Goal: Navigation & Orientation: Find specific page/section

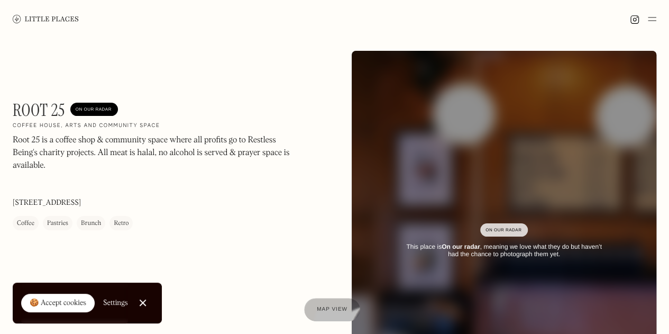
click at [655, 20] on img at bounding box center [652, 19] width 8 height 13
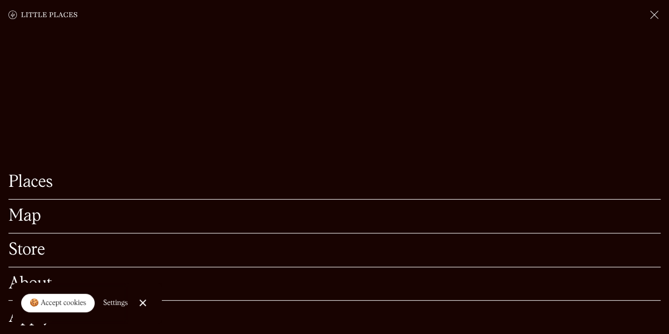
scroll to position [108, 0]
click at [44, 175] on link "Places" at bounding box center [334, 182] width 652 height 16
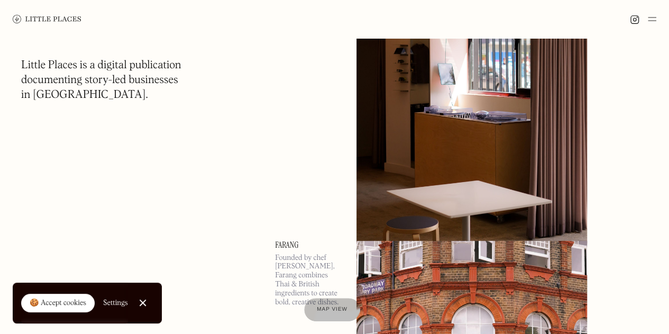
scroll to position [2180, 0]
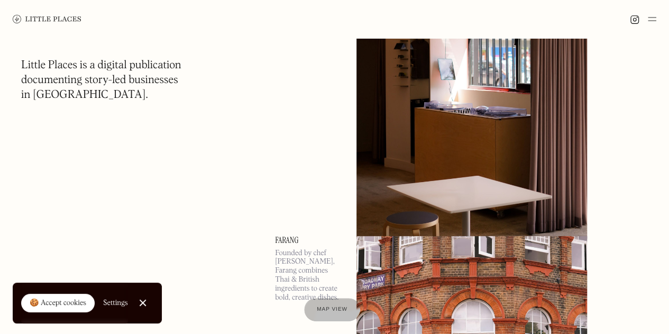
click at [398, 176] on img at bounding box center [472, 71] width 231 height 333
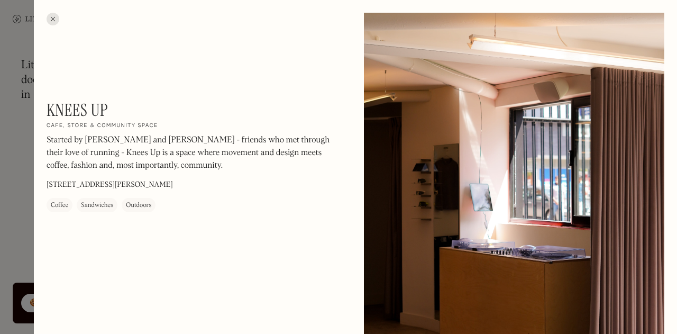
click at [27, 174] on div at bounding box center [338, 167] width 677 height 334
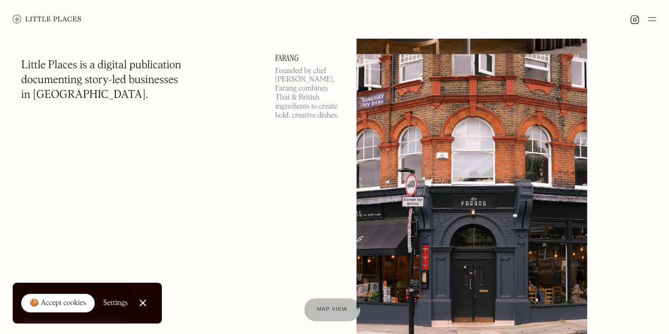
scroll to position [2355, 0]
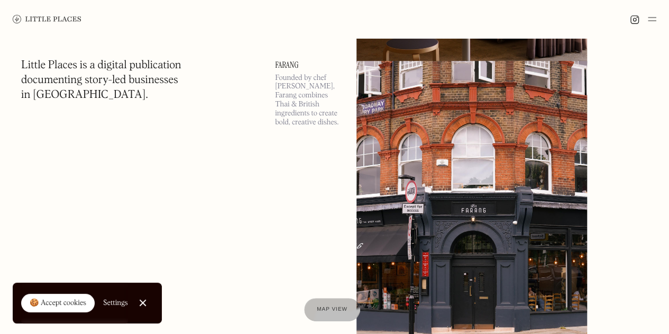
click at [452, 151] on img at bounding box center [472, 227] width 231 height 333
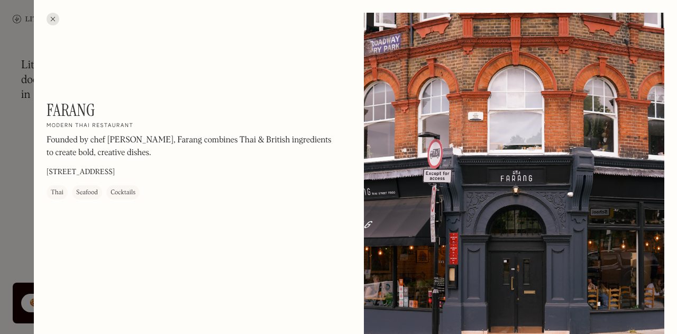
click at [24, 177] on div at bounding box center [338, 167] width 677 height 334
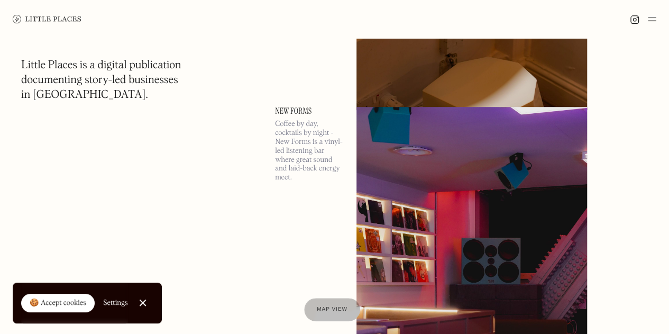
scroll to position [4295, 0]
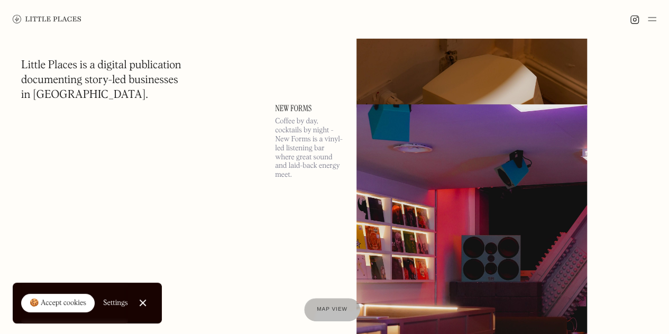
click at [473, 196] on img at bounding box center [472, 270] width 231 height 333
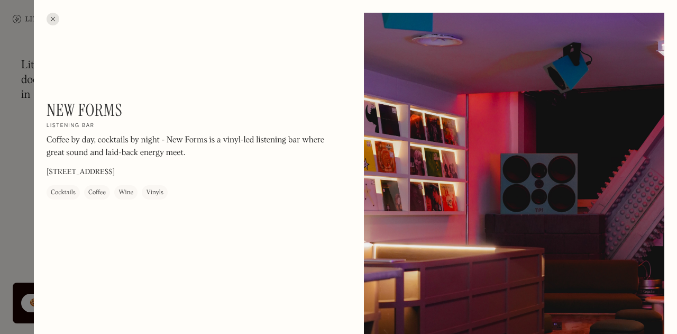
click at [26, 148] on div at bounding box center [338, 167] width 677 height 334
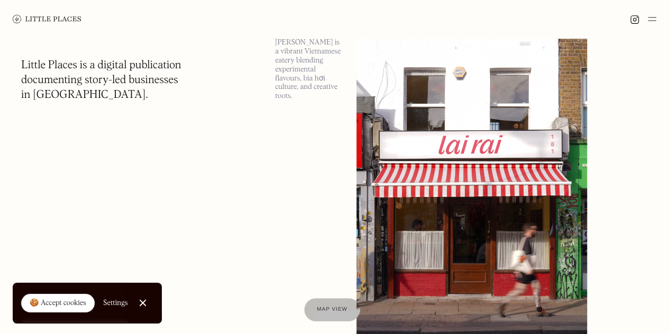
scroll to position [6028, 0]
click at [465, 185] on img at bounding box center [472, 191] width 231 height 333
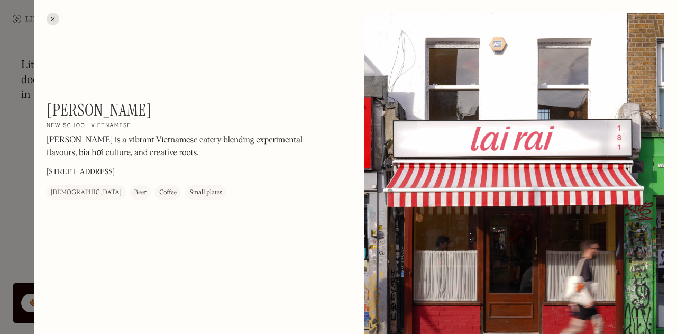
click at [19, 169] on div at bounding box center [338, 167] width 677 height 334
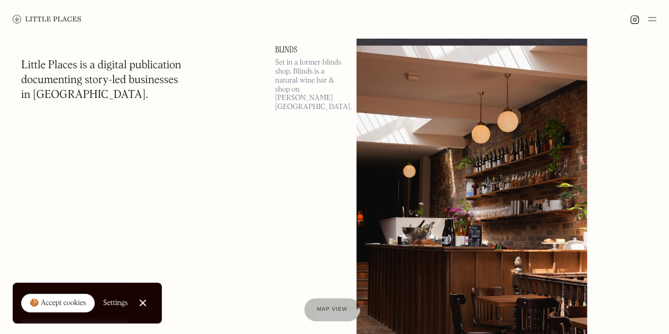
scroll to position [6338, 0]
click at [485, 156] on img at bounding box center [472, 211] width 231 height 333
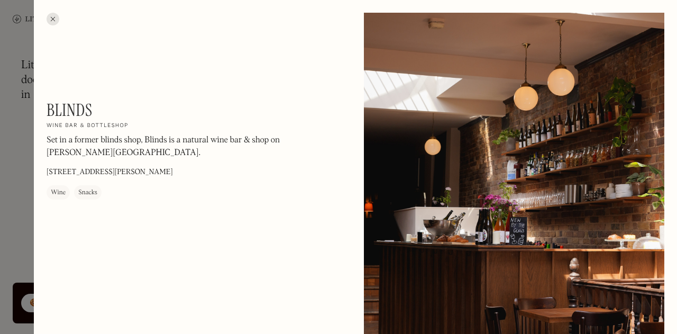
click at [14, 170] on div at bounding box center [338, 167] width 677 height 334
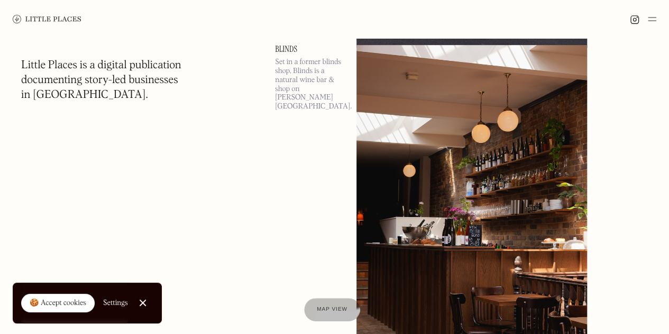
click at [382, 210] on img at bounding box center [472, 211] width 231 height 333
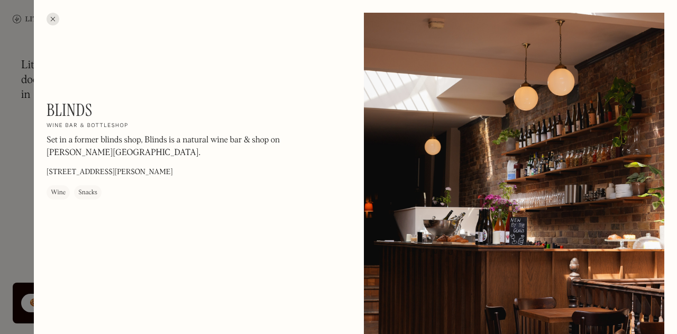
click at [32, 181] on div at bounding box center [338, 167] width 677 height 334
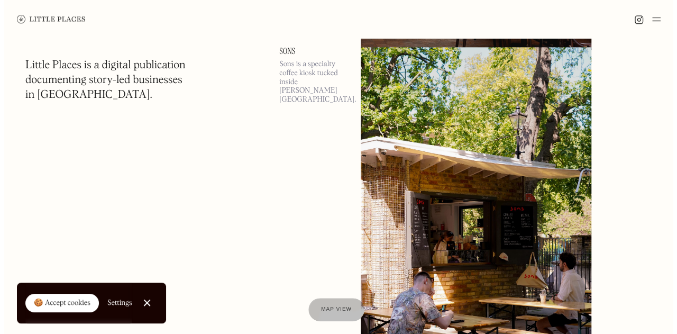
scroll to position [6669, 0]
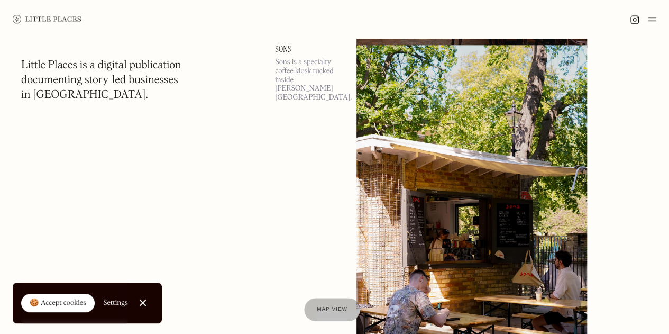
click at [438, 171] on img at bounding box center [472, 211] width 231 height 333
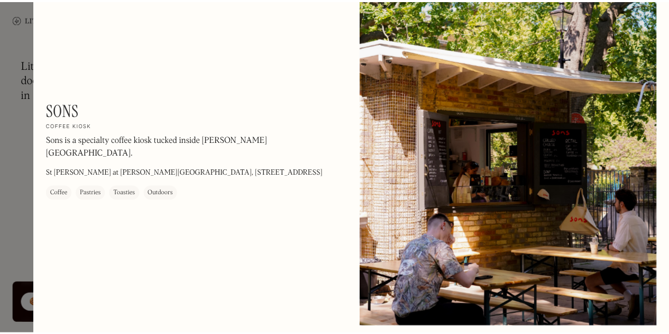
scroll to position [60, 0]
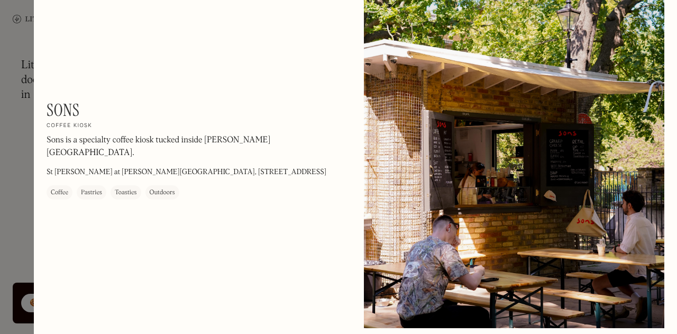
click at [19, 145] on div at bounding box center [338, 167] width 677 height 334
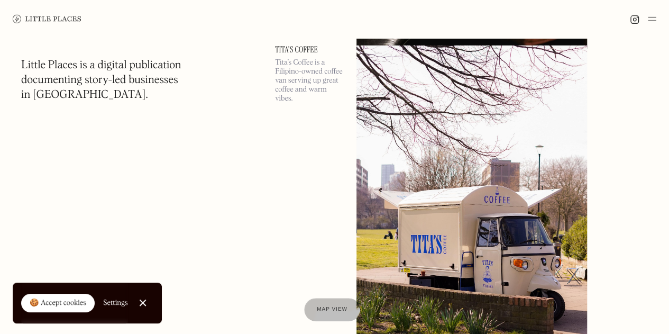
scroll to position [7661, 0]
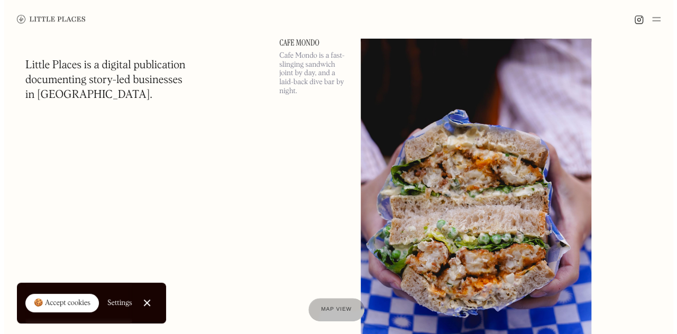
scroll to position [8658, 0]
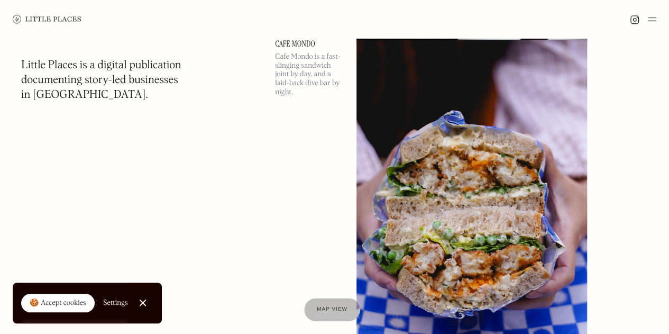
click at [464, 168] on img at bounding box center [472, 206] width 231 height 333
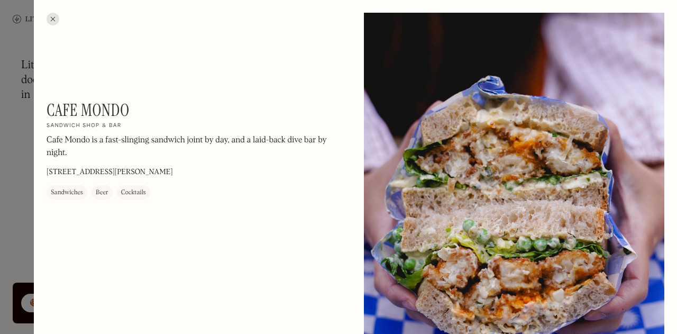
click at [3, 172] on div at bounding box center [338, 167] width 677 height 334
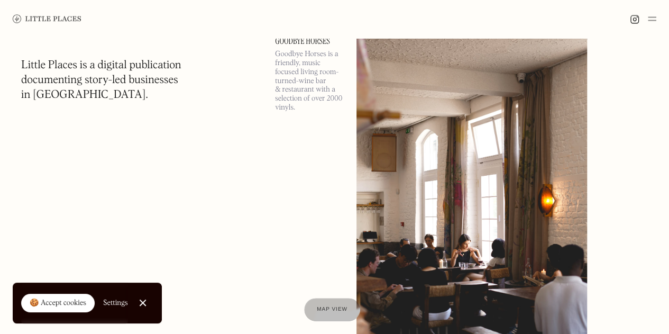
scroll to position [19242, 0]
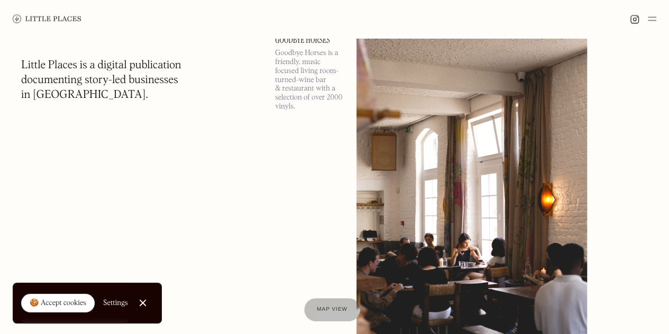
click at [449, 134] on img at bounding box center [472, 202] width 231 height 333
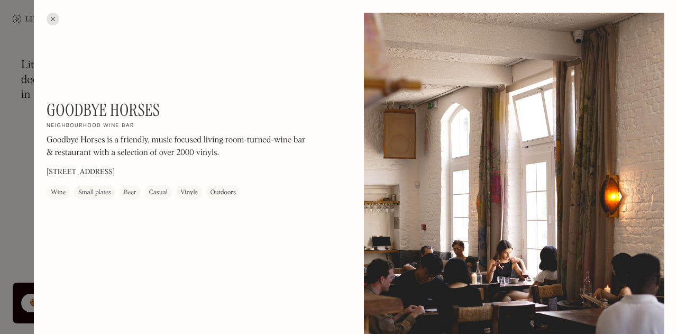
click at [22, 167] on div at bounding box center [338, 167] width 677 height 334
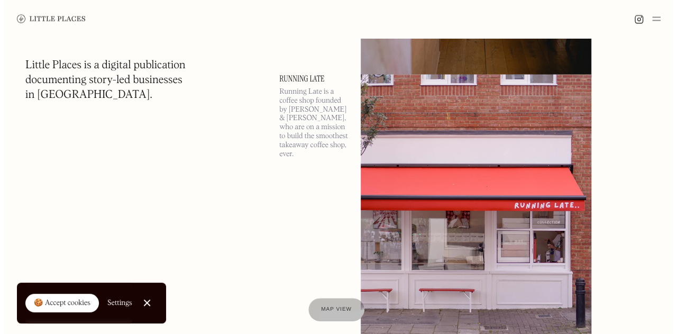
scroll to position [21192, 0]
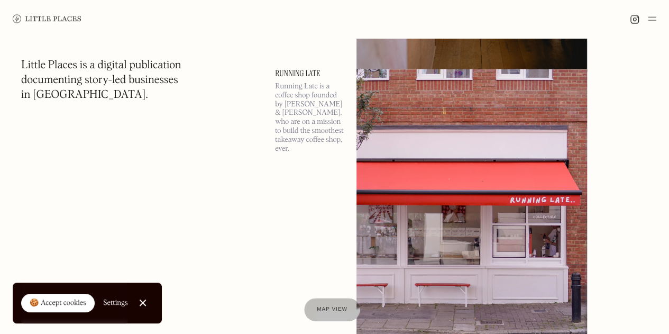
click at [451, 208] on img at bounding box center [472, 235] width 231 height 333
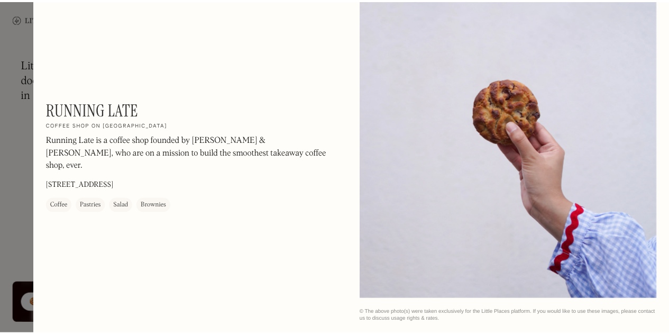
scroll to position [859, 0]
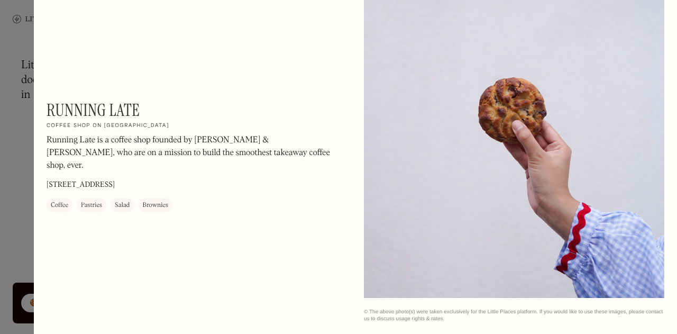
click at [14, 165] on div at bounding box center [338, 167] width 677 height 334
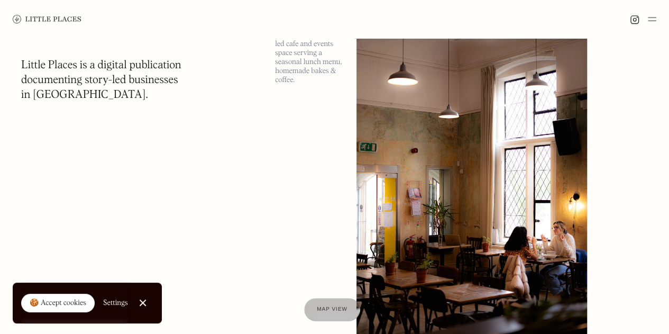
scroll to position [24499, 0]
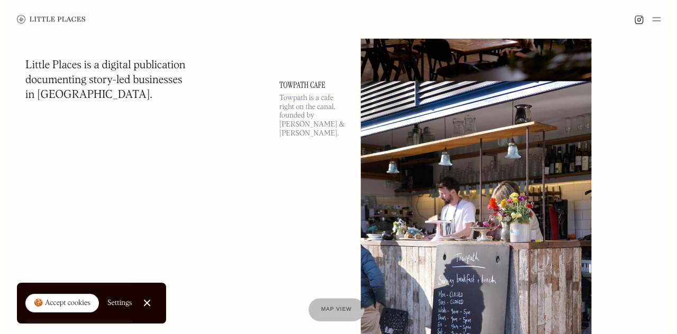
scroll to position [24788, 0]
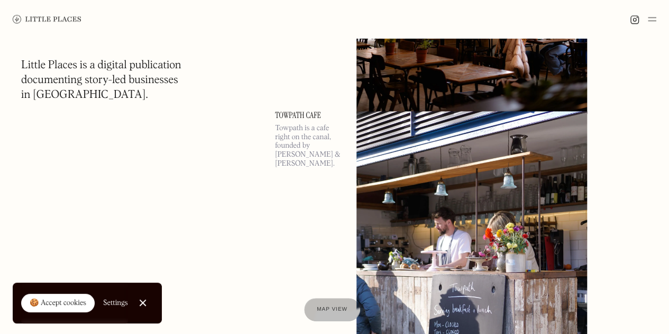
click at [418, 155] on img at bounding box center [472, 277] width 231 height 333
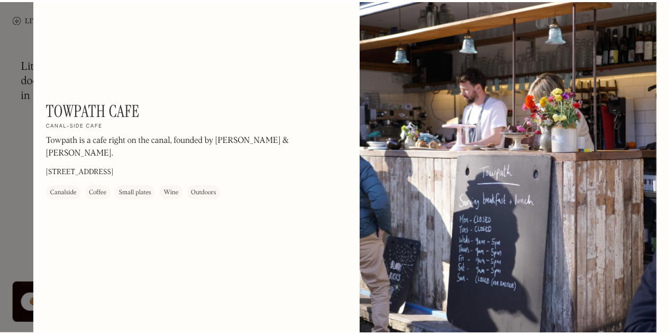
scroll to position [42, 0]
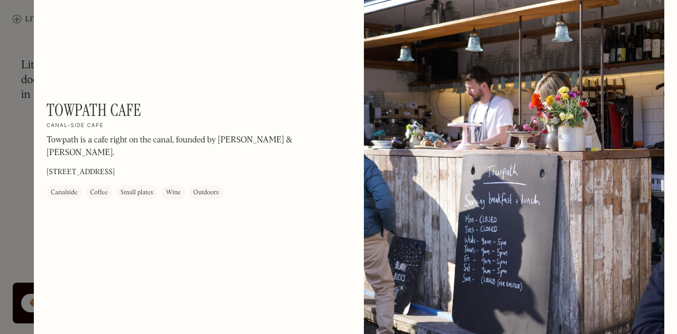
click at [13, 171] on div at bounding box center [338, 167] width 677 height 334
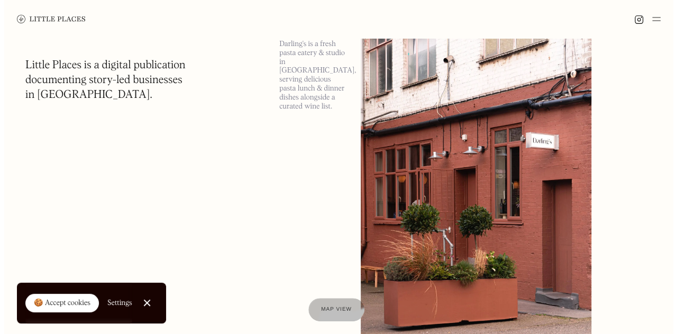
scroll to position [26195, 0]
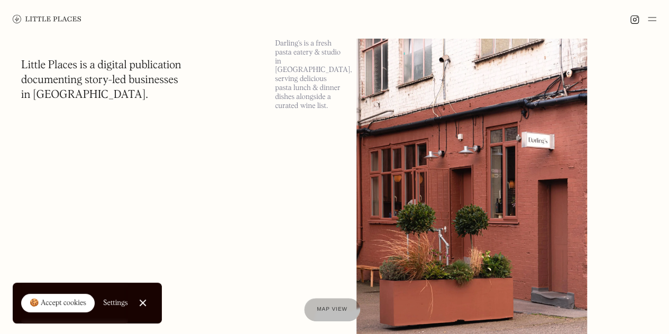
click at [338, 80] on p "Darling's is a fresh pasta eatery & studio in [GEOGRAPHIC_DATA], serving delici…" at bounding box center [309, 74] width 69 height 71
click at [380, 87] on img at bounding box center [472, 192] width 231 height 333
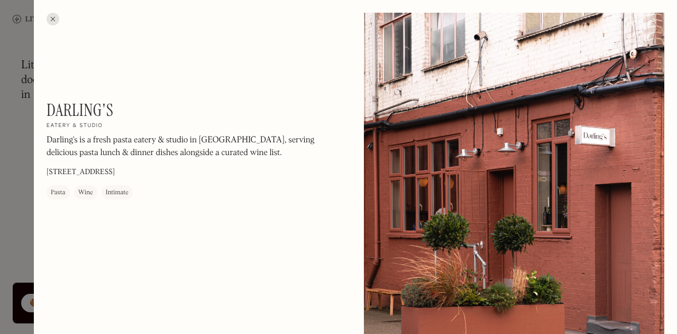
drag, startPoint x: 162, startPoint y: 170, endPoint x: 46, endPoint y: 172, distance: 115.9
drag, startPoint x: 49, startPoint y: 169, endPoint x: 155, endPoint y: 169, distance: 105.8
click at [115, 169] on p "[STREET_ADDRESS]" at bounding box center [81, 172] width 68 height 11
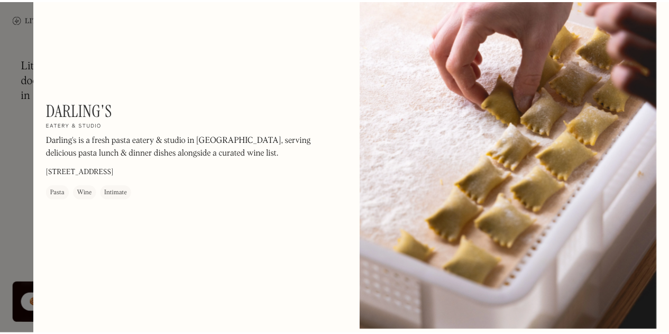
scroll to position [446, 0]
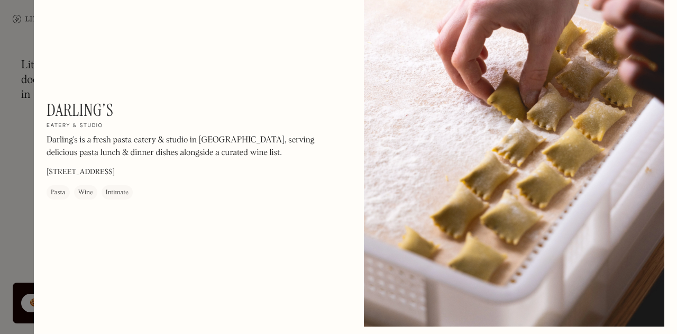
click at [17, 175] on div at bounding box center [338, 167] width 677 height 334
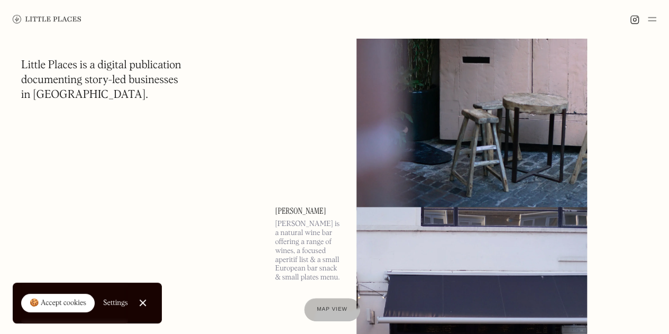
scroll to position [28670, 0]
